Goal: Task Accomplishment & Management: Manage account settings

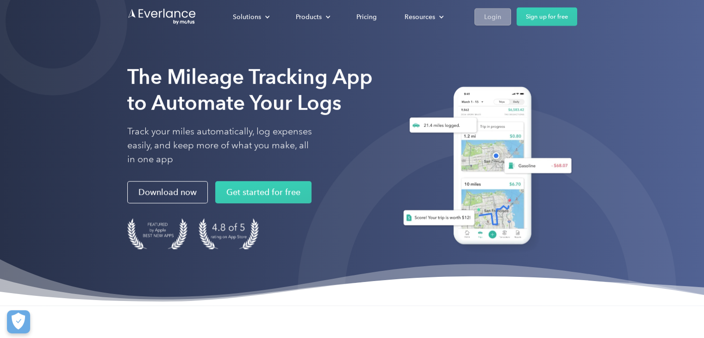
click at [498, 18] on div "Login" at bounding box center [492, 17] width 17 height 12
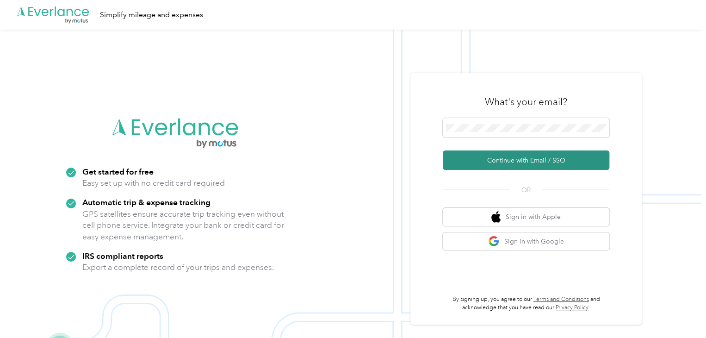
click at [500, 161] on button "Continue with Email / SSO" at bounding box center [526, 159] width 167 height 19
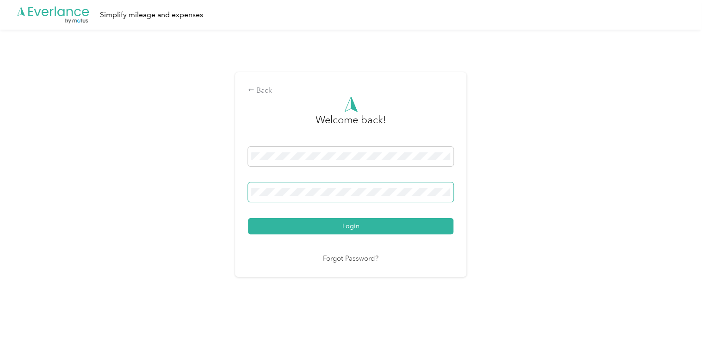
click at [248, 218] on button "Login" at bounding box center [350, 226] width 205 height 16
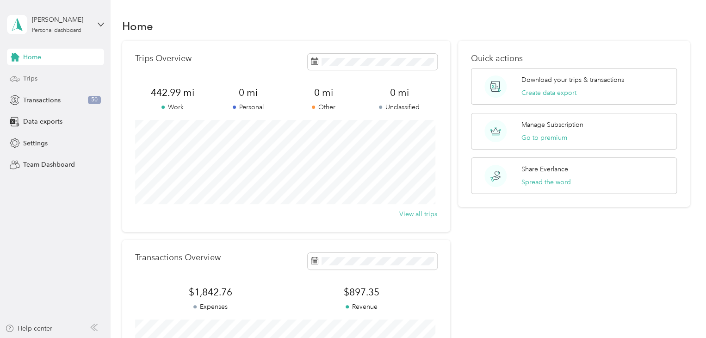
click at [35, 77] on span "Trips" at bounding box center [30, 79] width 14 height 10
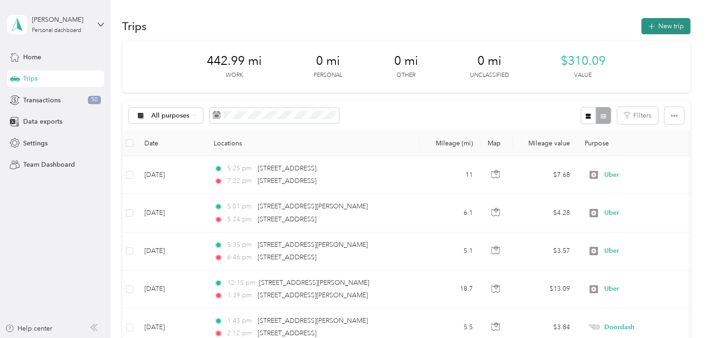
click at [670, 23] on button "New trip" at bounding box center [665, 26] width 49 height 16
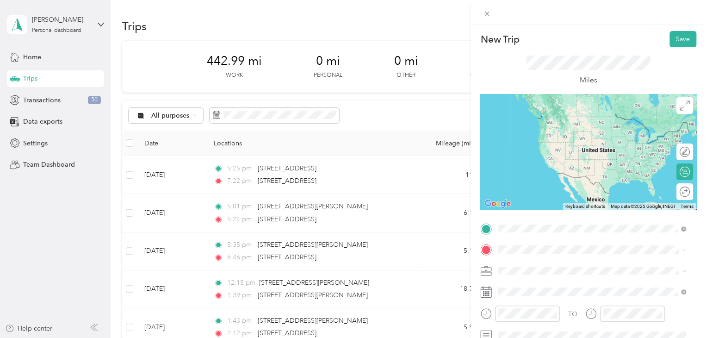
click at [577, 117] on span "[STREET_ADDRESS][PERSON_NAME][US_STATE]" at bounding box center [588, 115] width 144 height 8
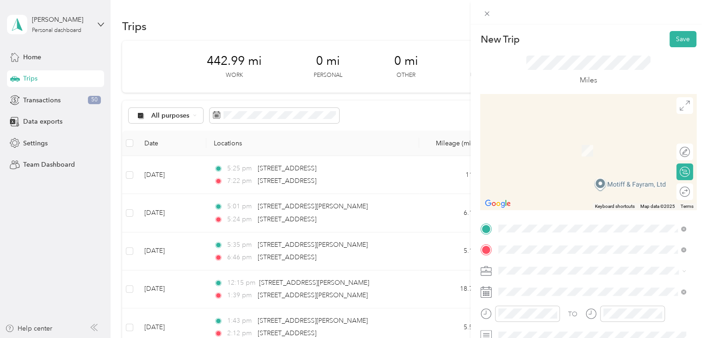
click at [568, 151] on span "[STREET_ADDRESS][US_STATE]" at bounding box center [562, 146] width 93 height 8
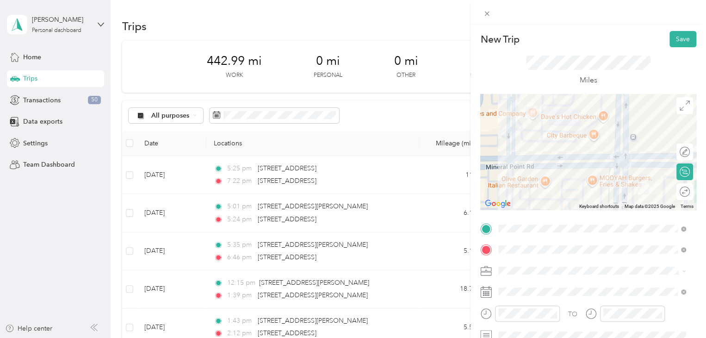
click at [510, 222] on li "Uber" at bounding box center [592, 220] width 194 height 16
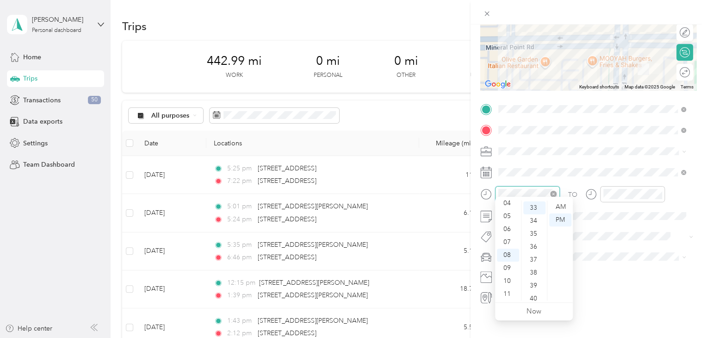
scroll to position [427, 0]
click at [494, 187] on div at bounding box center [520, 194] width 80 height 16
click at [522, 176] on div "TO Add photo" at bounding box center [588, 203] width 216 height 203
click at [495, 188] on div at bounding box center [527, 194] width 65 height 16
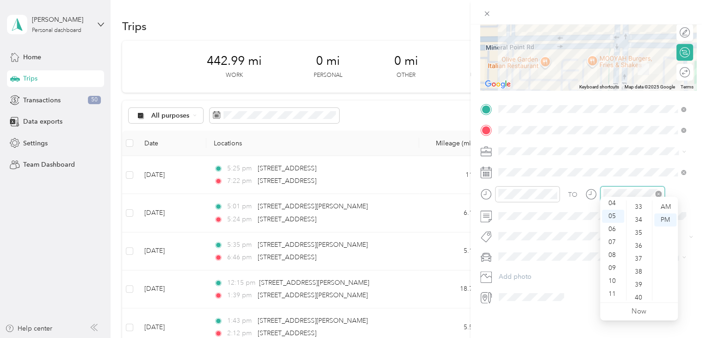
scroll to position [285, 0]
click at [638, 154] on div "TO Add photo" at bounding box center [588, 203] width 216 height 203
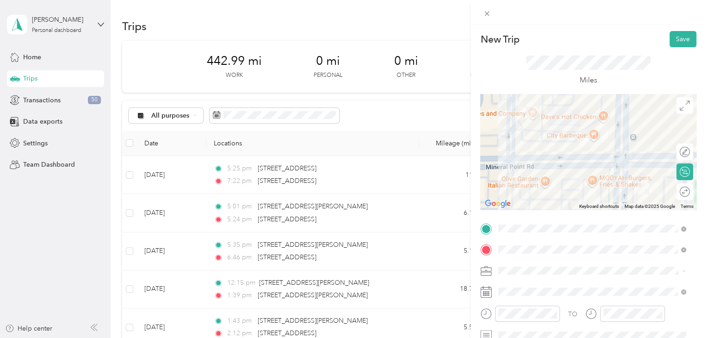
scroll to position [4, 0]
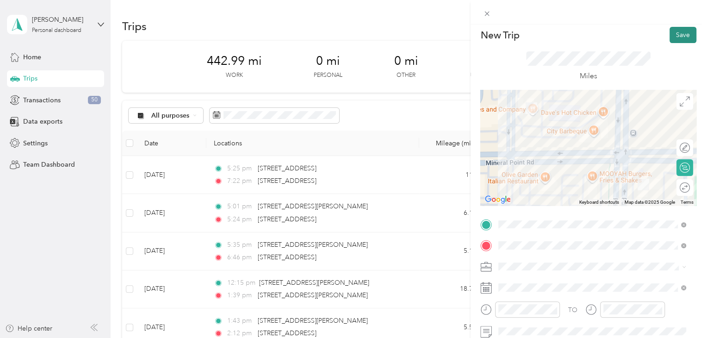
click at [672, 33] on button "Save" at bounding box center [682, 35] width 27 height 16
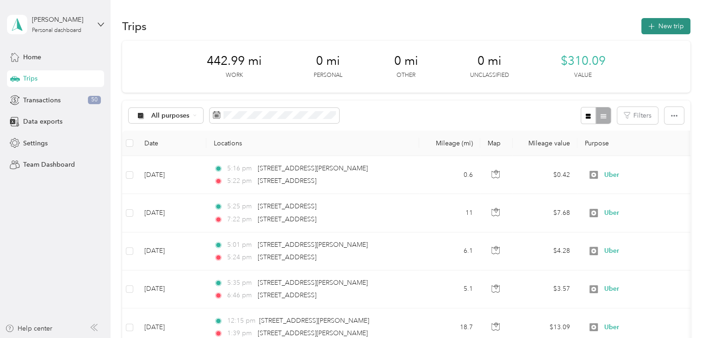
click at [666, 23] on button "New trip" at bounding box center [665, 26] width 49 height 16
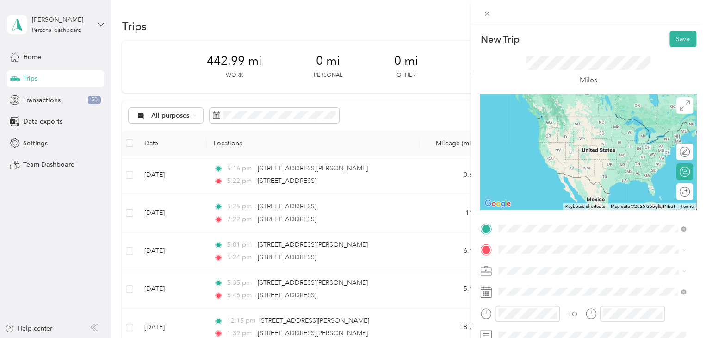
click at [562, 118] on span "[STREET_ADDRESS][US_STATE]" at bounding box center [562, 115] width 93 height 8
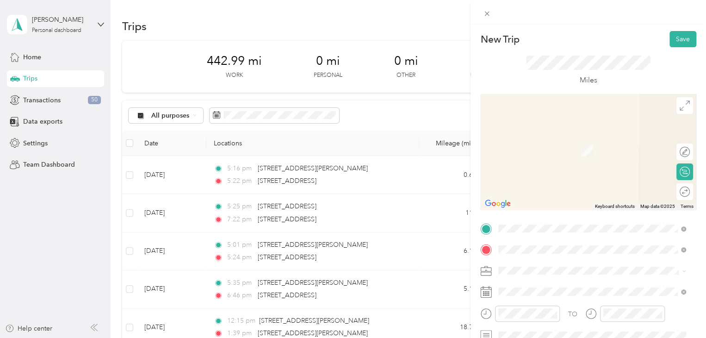
click at [561, 139] on span "[STREET_ADDRESS][US_STATE]" at bounding box center [562, 137] width 93 height 8
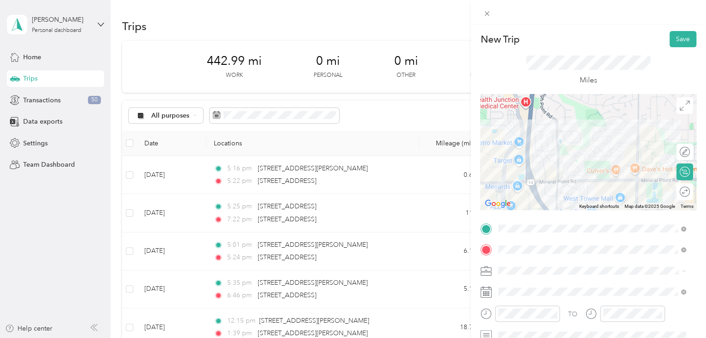
click at [509, 222] on li "Uber" at bounding box center [592, 217] width 194 height 16
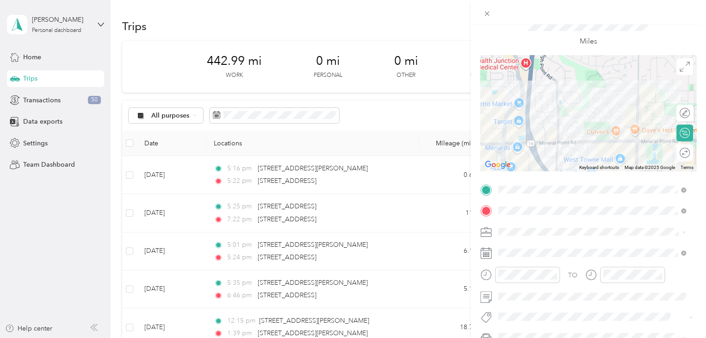
scroll to position [93, 0]
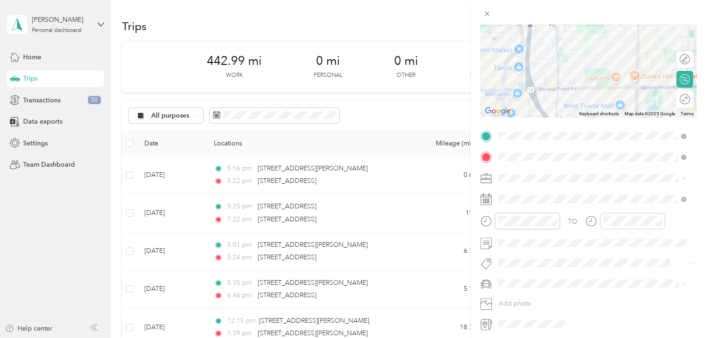
click at [488, 221] on div at bounding box center [520, 221] width 80 height 16
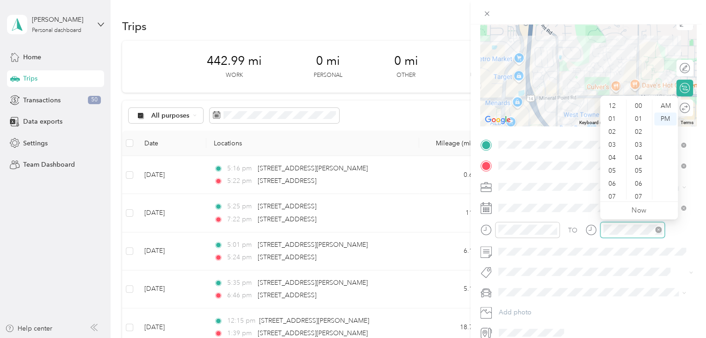
scroll to position [56, 0]
click at [589, 226] on div at bounding box center [625, 230] width 80 height 16
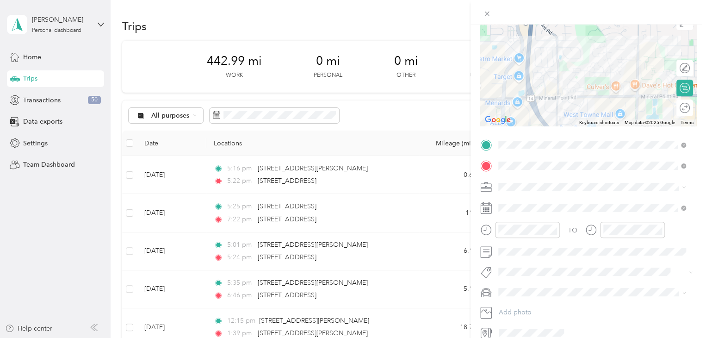
click at [692, 245] on form "New Trip Save This trip cannot be edited because it is either under review, app…" at bounding box center [587, 143] width 235 height 392
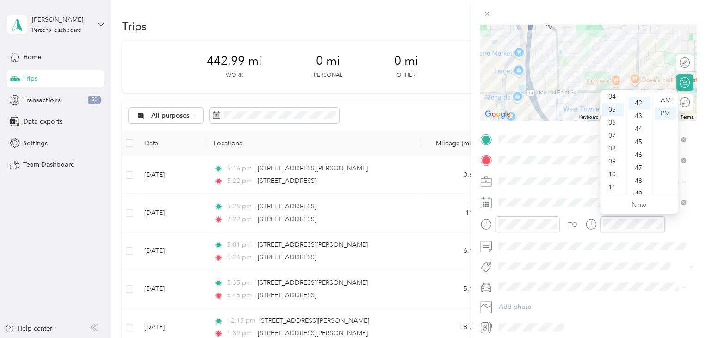
scroll to position [544, 0]
click at [689, 228] on form "New Trip Save This trip cannot be edited because it is either under review, app…" at bounding box center [587, 138] width 235 height 392
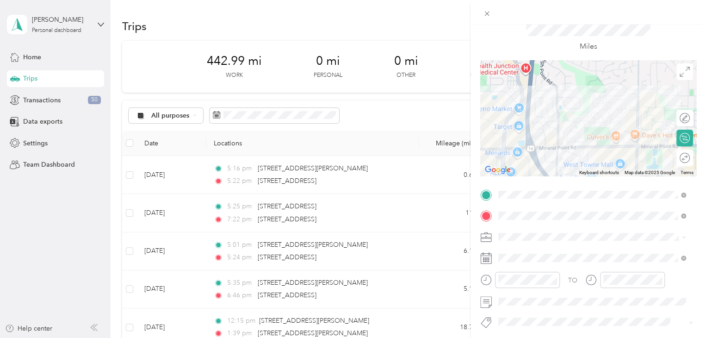
scroll to position [0, 0]
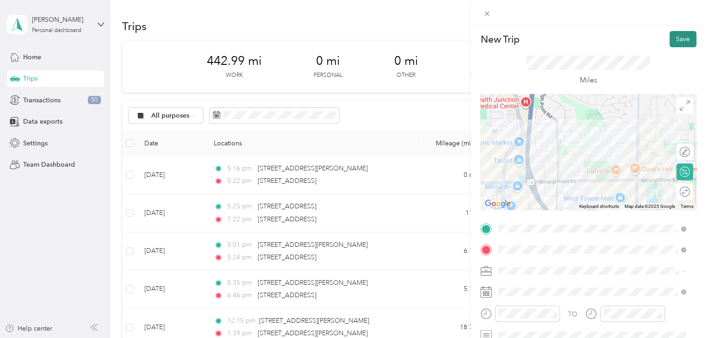
click at [675, 38] on button "Save" at bounding box center [682, 39] width 27 height 16
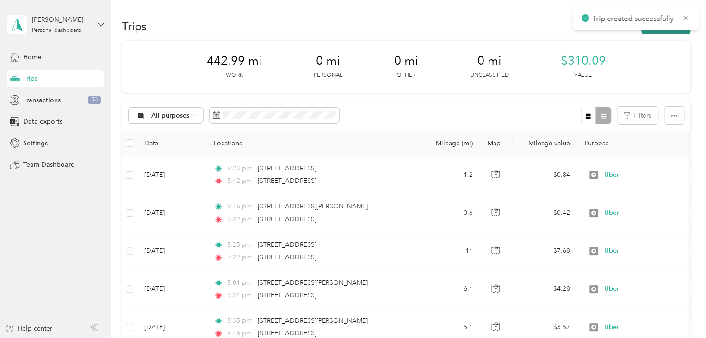
click at [662, 32] on button "New trip" at bounding box center [665, 26] width 49 height 16
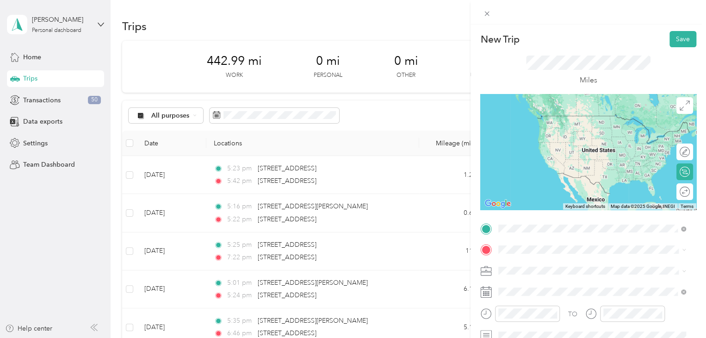
click at [557, 120] on span "[STREET_ADDRESS][US_STATE]" at bounding box center [562, 115] width 93 height 8
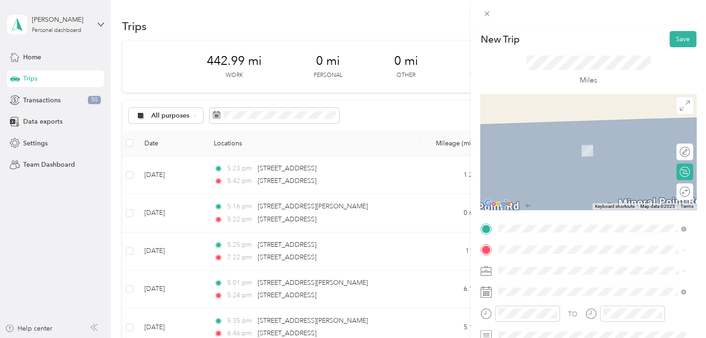
click at [512, 224] on li "Uber" at bounding box center [592, 222] width 194 height 16
click at [487, 313] on div at bounding box center [520, 313] width 80 height 16
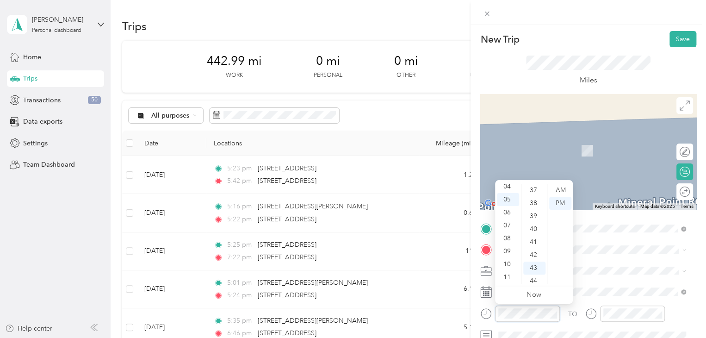
scroll to position [557, 0]
click at [640, 260] on div "TO Add photo" at bounding box center [588, 322] width 216 height 203
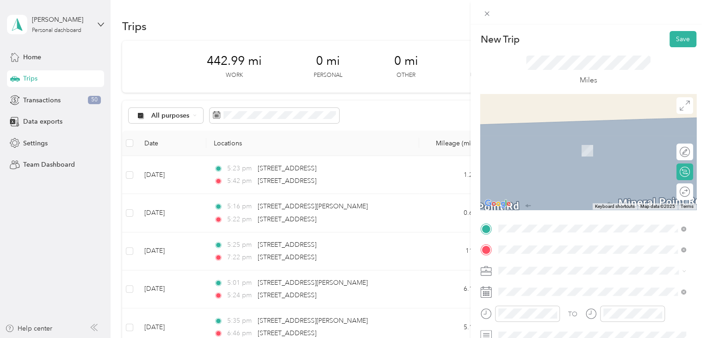
click at [549, 138] on span "[STREET_ADDRESS][US_STATE]" at bounding box center [562, 137] width 93 height 8
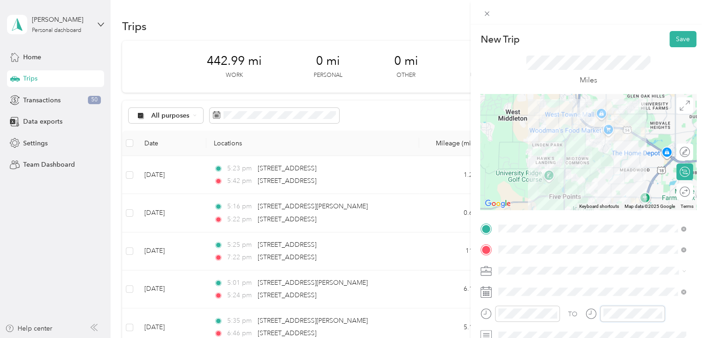
click at [595, 312] on div at bounding box center [625, 313] width 80 height 16
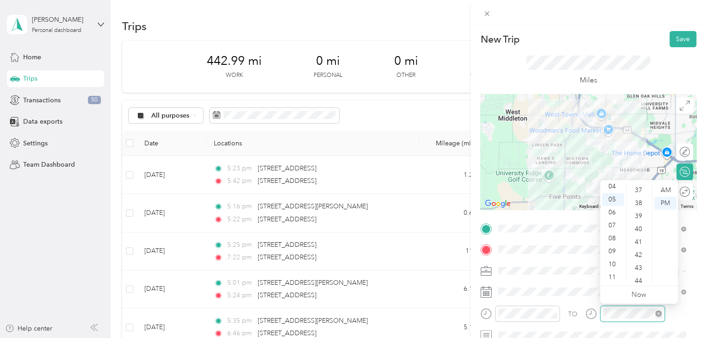
scroll to position [677, 0]
click at [692, 267] on form "New Trip Save This trip cannot be edited because it is either under review, app…" at bounding box center [587, 227] width 235 height 392
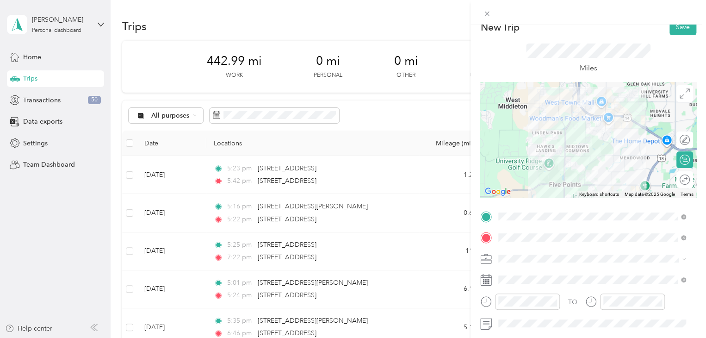
scroll to position [0, 0]
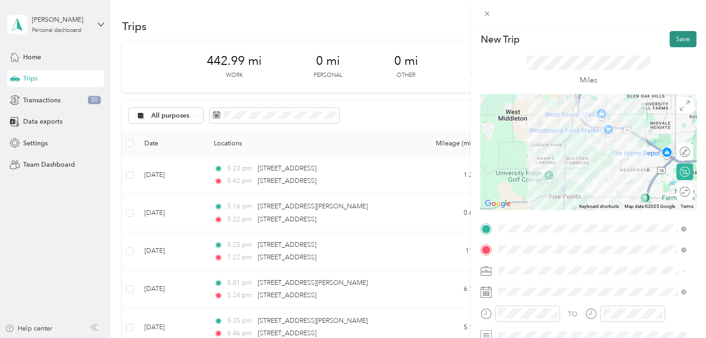
click at [672, 36] on button "Save" at bounding box center [682, 39] width 27 height 16
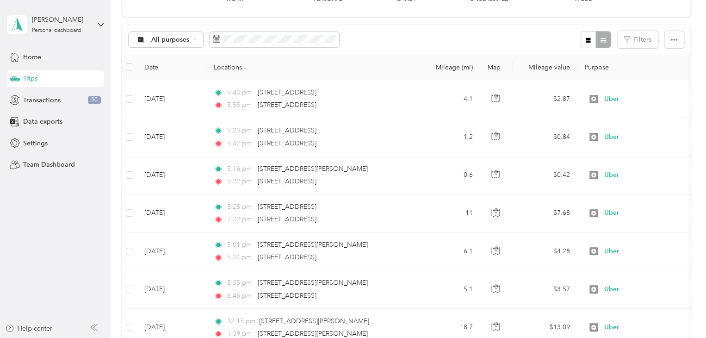
scroll to position [93, 0]
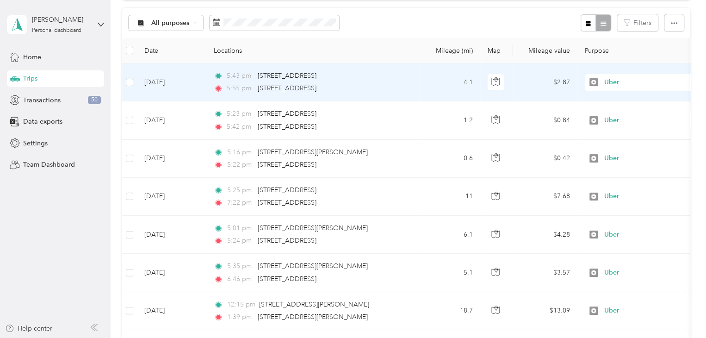
click at [430, 80] on td "4.1" at bounding box center [449, 82] width 61 height 38
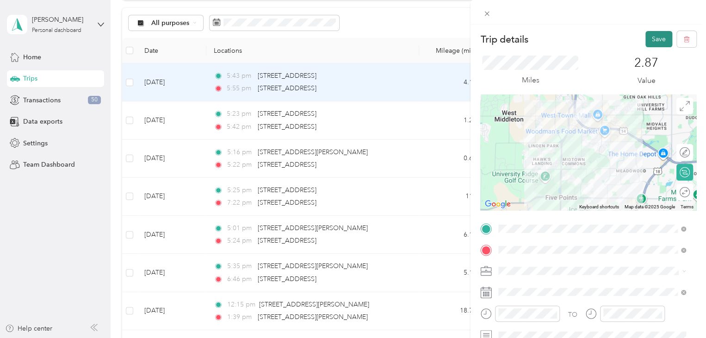
click at [661, 38] on button "Save" at bounding box center [658, 39] width 27 height 16
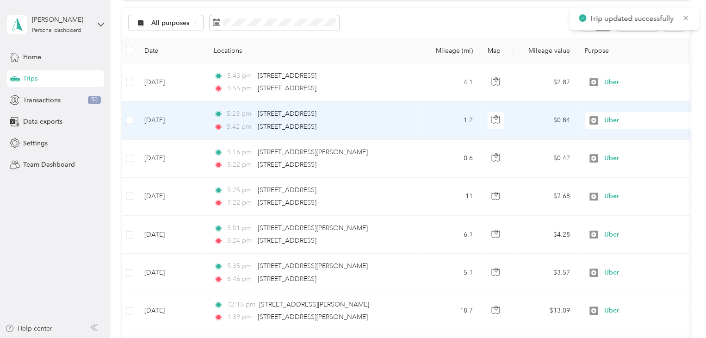
click at [400, 118] on div "5:23 pm [STREET_ADDRESS]" at bounding box center [311, 114] width 194 height 10
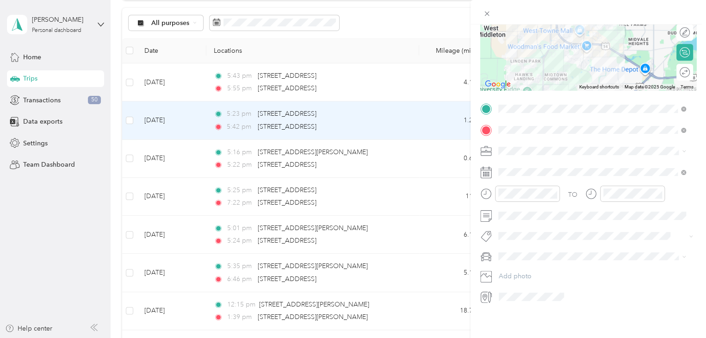
scroll to position [127, 0]
click at [407, 157] on div "Trip details Save This trip cannot be edited because it is either under review,…" at bounding box center [353, 169] width 706 height 338
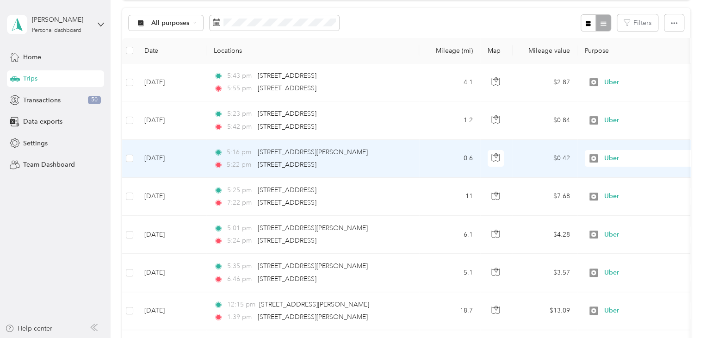
click at [407, 157] on div "5:16 pm [STREET_ADDRESS][PERSON_NAME] 5:22 pm [STREET_ADDRESS]" at bounding box center [311, 158] width 194 height 23
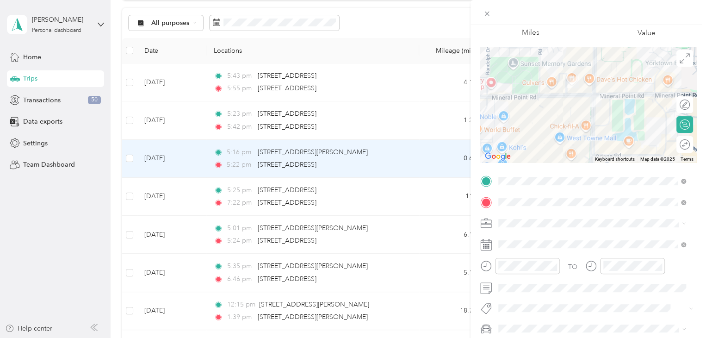
scroll to position [127, 0]
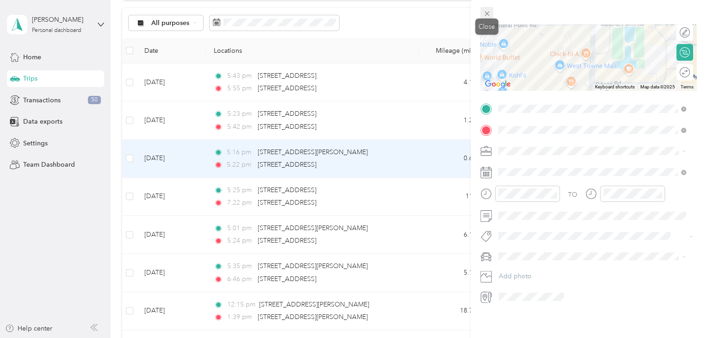
click at [484, 14] on icon at bounding box center [487, 14] width 8 height 8
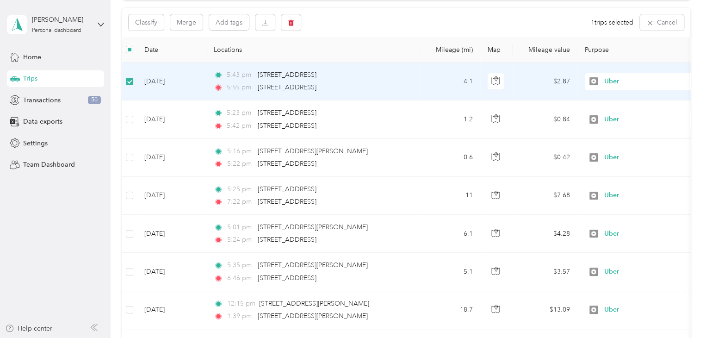
scroll to position [92, 0]
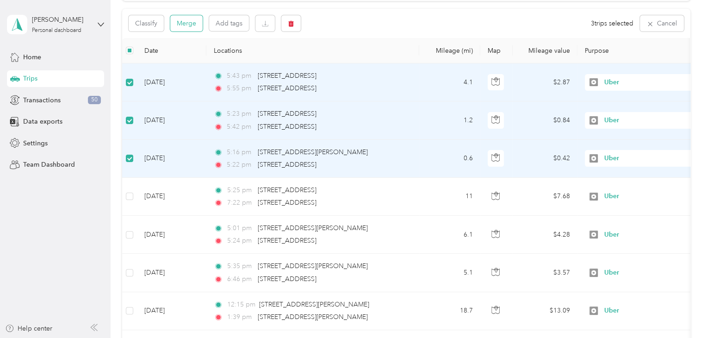
click at [187, 20] on button "Merge" at bounding box center [186, 23] width 32 height 16
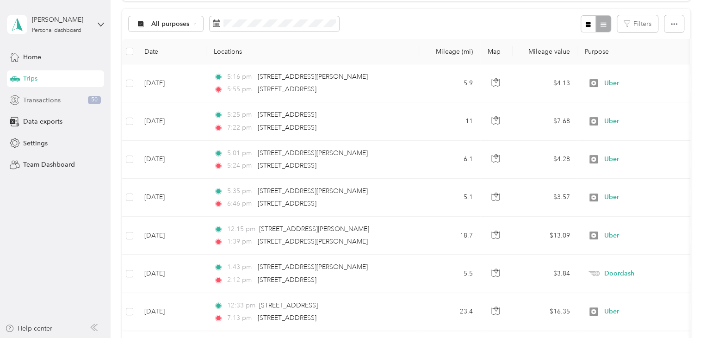
click at [52, 102] on span "Transactions" at bounding box center [41, 100] width 37 height 10
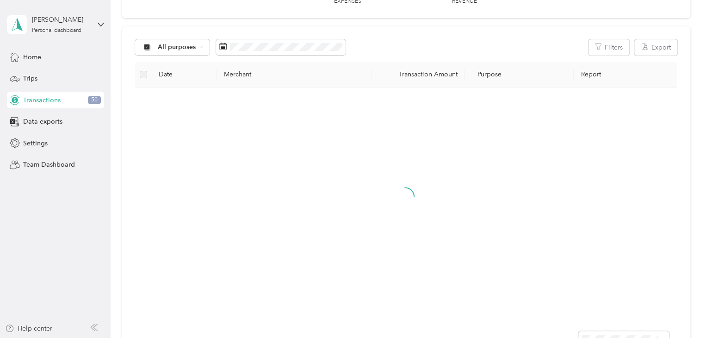
scroll to position [92, 0]
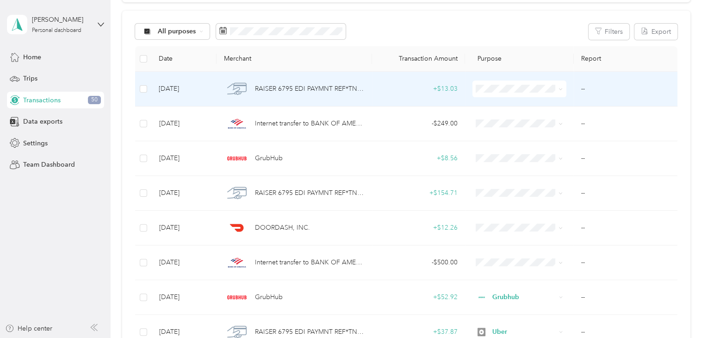
click at [503, 186] on span "Uber" at bounding box center [526, 182] width 64 height 10
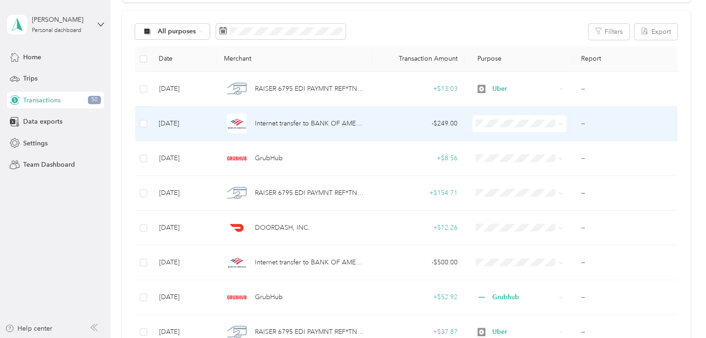
click at [505, 157] on li "Personal" at bounding box center [517, 155] width 93 height 16
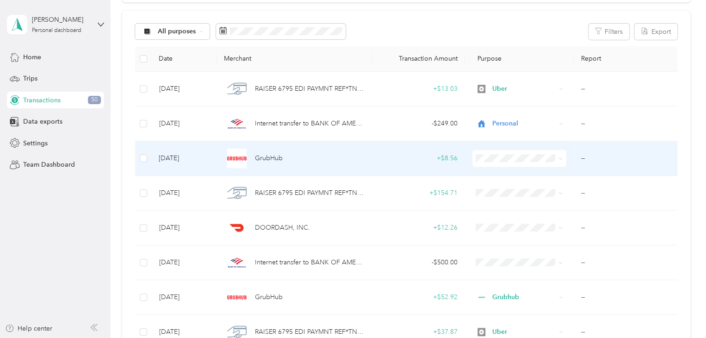
click at [508, 204] on span "Grubhub" at bounding box center [526, 207] width 64 height 10
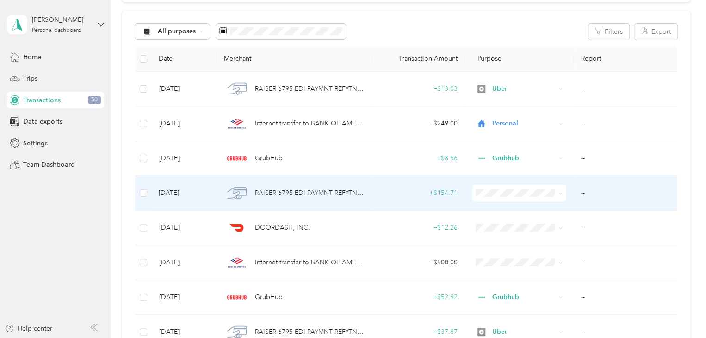
click at [512, 289] on span "Uber" at bounding box center [526, 290] width 64 height 10
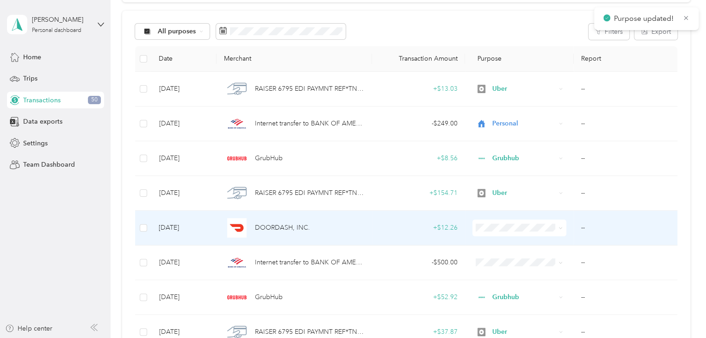
click at [504, 158] on span "Doordash" at bounding box center [526, 160] width 64 height 10
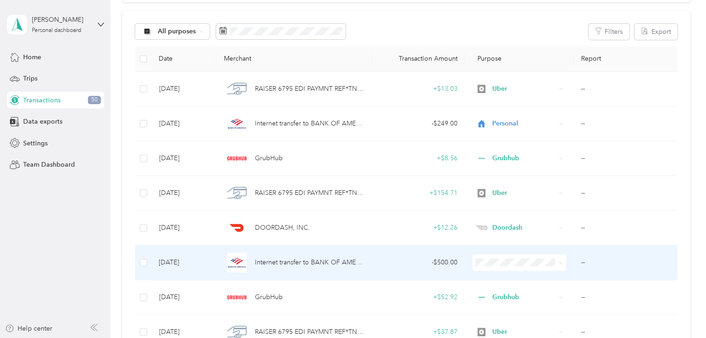
click at [501, 145] on span "Personal" at bounding box center [526, 142] width 64 height 10
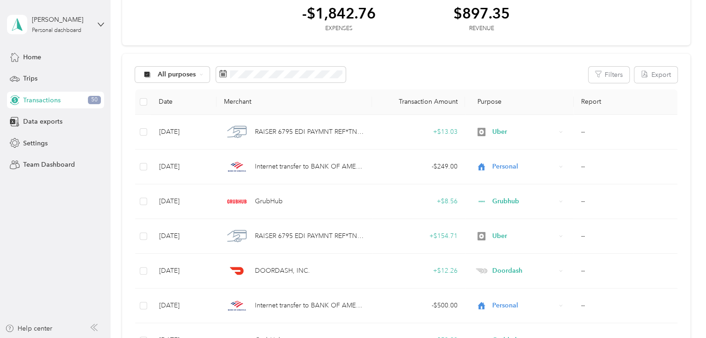
scroll to position [0, 0]
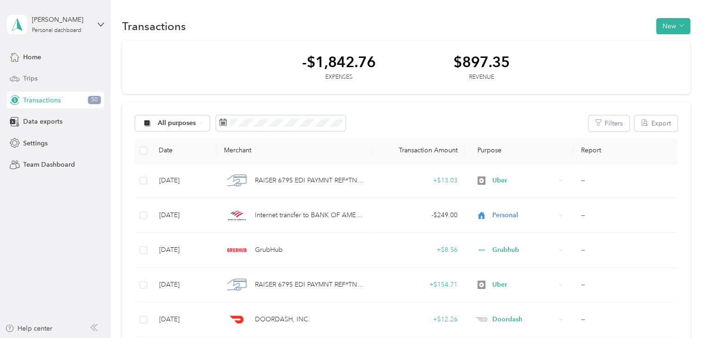
click at [29, 79] on span "Trips" at bounding box center [30, 79] width 14 height 10
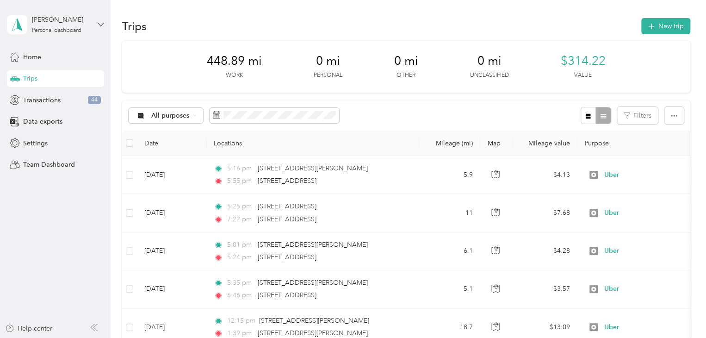
click at [100, 22] on icon at bounding box center [101, 24] width 6 height 6
click at [46, 76] on div "Log out" at bounding box center [104, 76] width 182 height 16
